Goal: Information Seeking & Learning: Learn about a topic

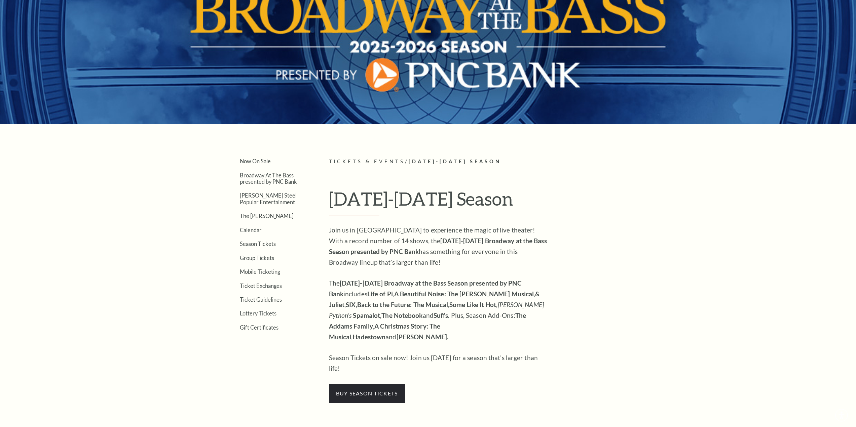
scroll to position [101, 0]
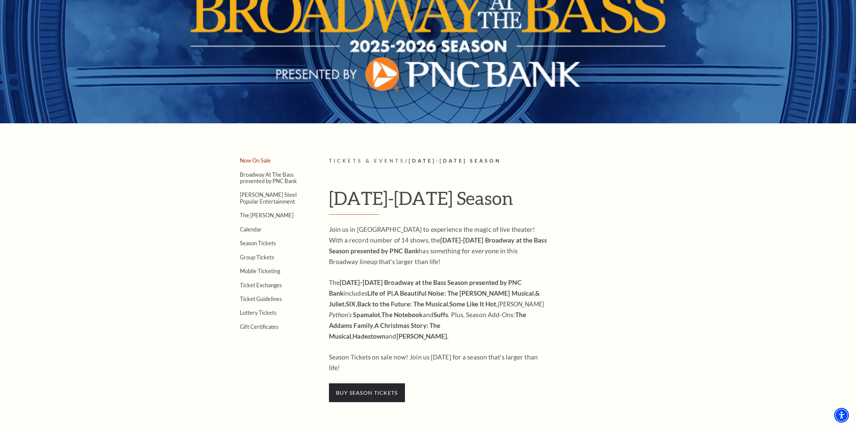
click at [250, 160] on link "Now On Sale" at bounding box center [255, 160] width 31 height 6
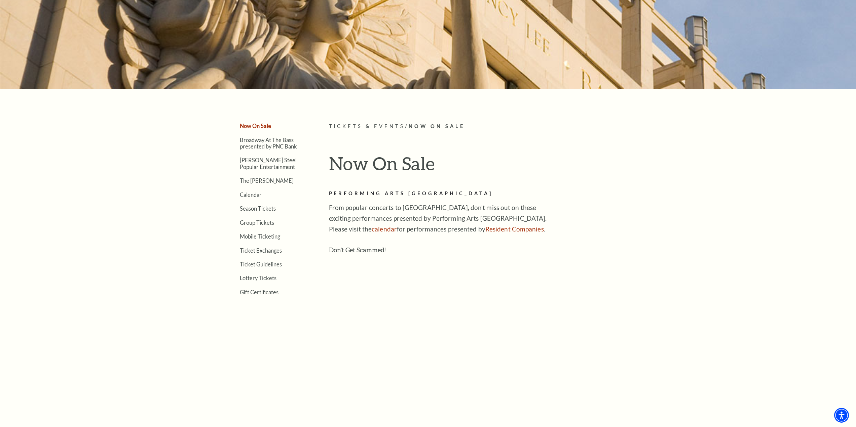
scroll to position [134, 0]
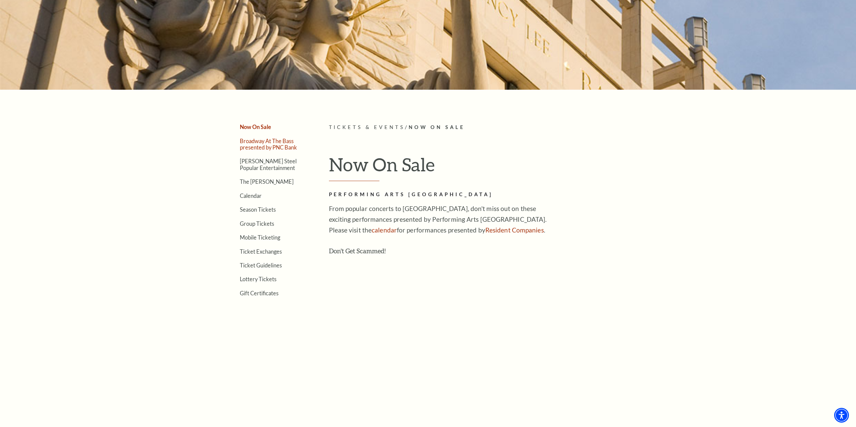
click at [270, 144] on link "Broadway At The Bass presented by PNC Bank" at bounding box center [268, 144] width 57 height 13
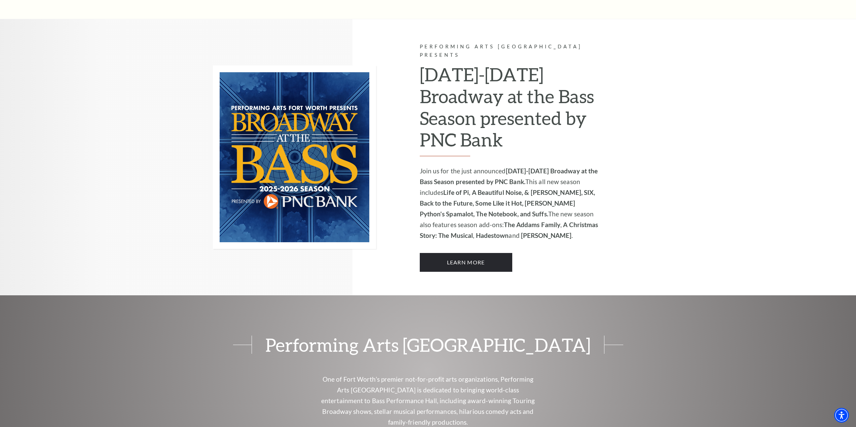
scroll to position [471, 0]
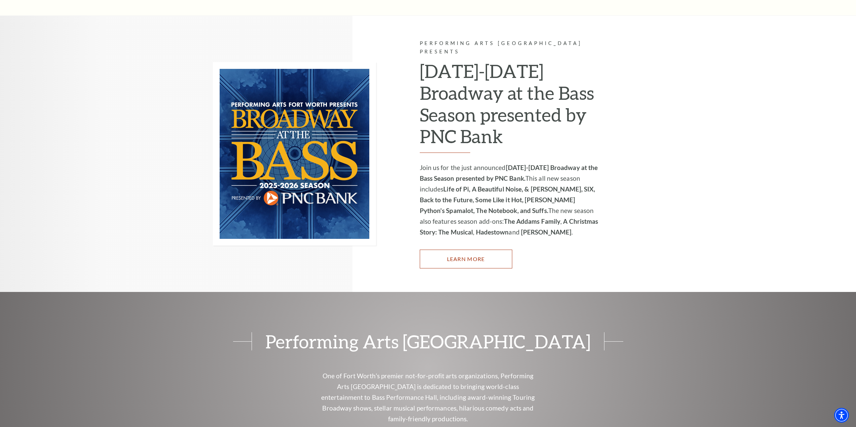
click at [456, 252] on link "Learn More" at bounding box center [466, 259] width 92 height 19
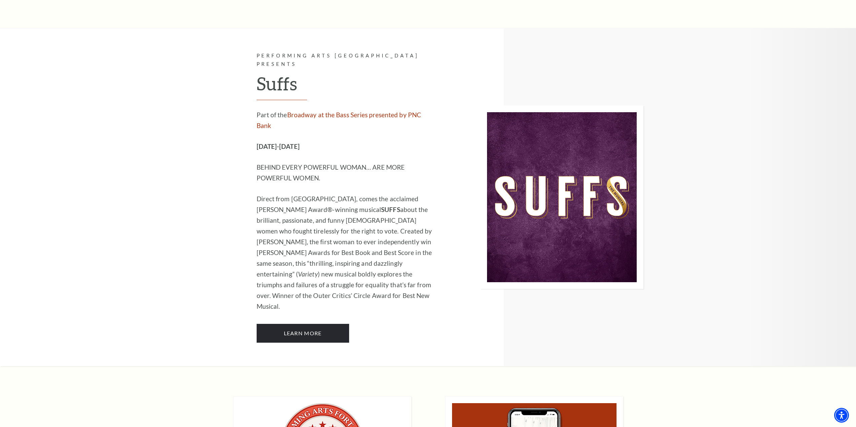
scroll to position [5003, 0]
